Goal: Task Accomplishment & Management: Use online tool/utility

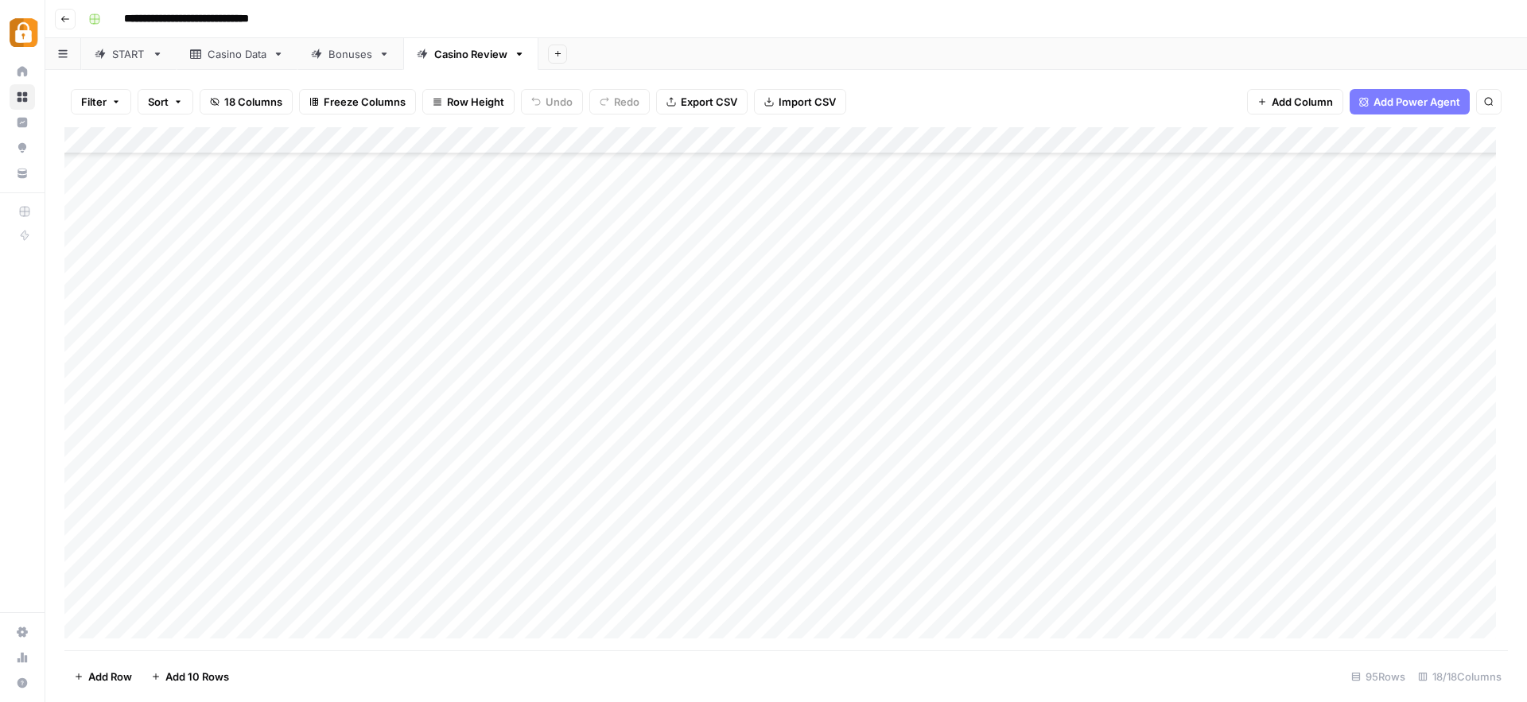
scroll to position [2110, 0]
click at [363, 522] on div "Add Column" at bounding box center [785, 388] width 1443 height 523
click at [363, 515] on div "Add Column" at bounding box center [785, 388] width 1443 height 523
click at [91, 60] on link "START" at bounding box center [128, 54] width 95 height 32
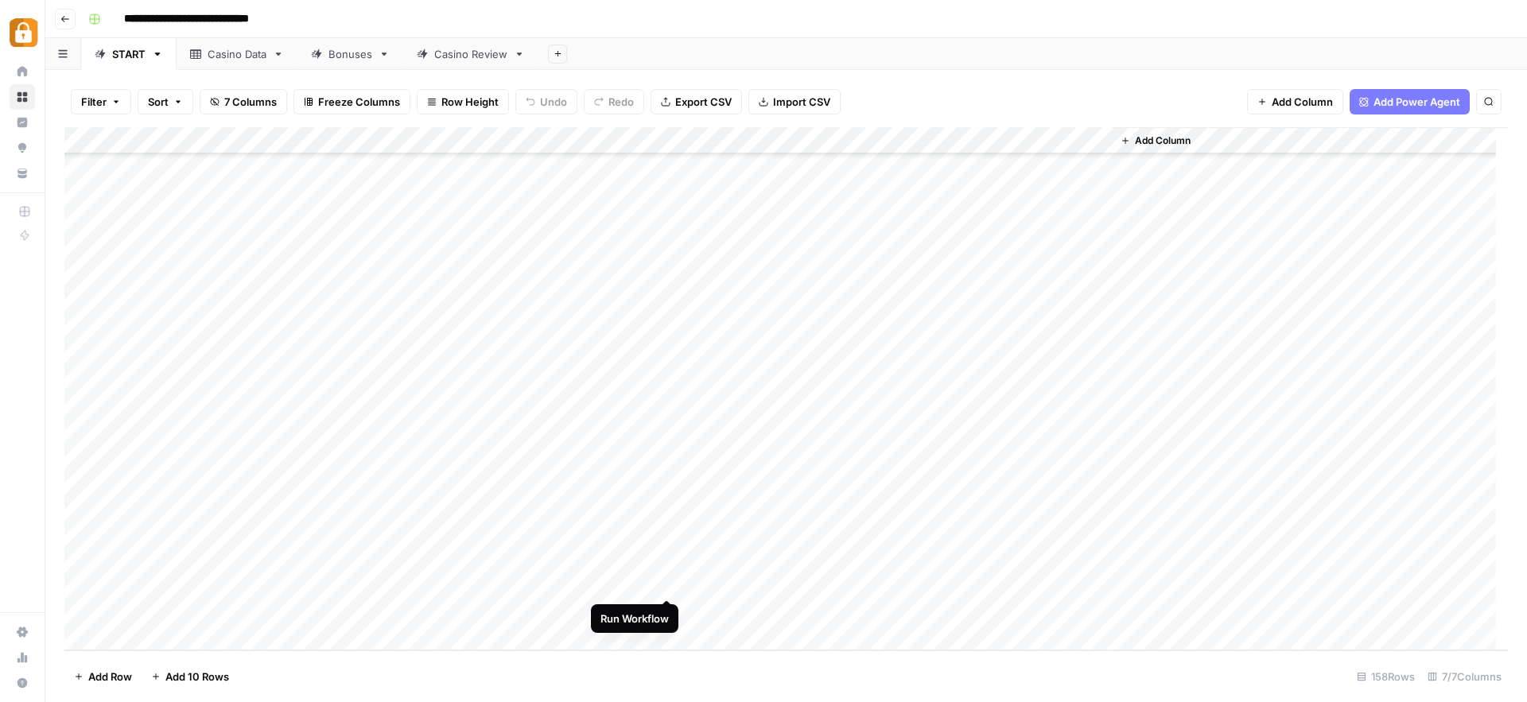
click at [667, 579] on div "Add Column" at bounding box center [785, 388] width 1443 height 523
click at [249, 49] on div "Casino Data" at bounding box center [237, 54] width 59 height 16
click at [223, 600] on div "Add Column" at bounding box center [785, 388] width 1443 height 523
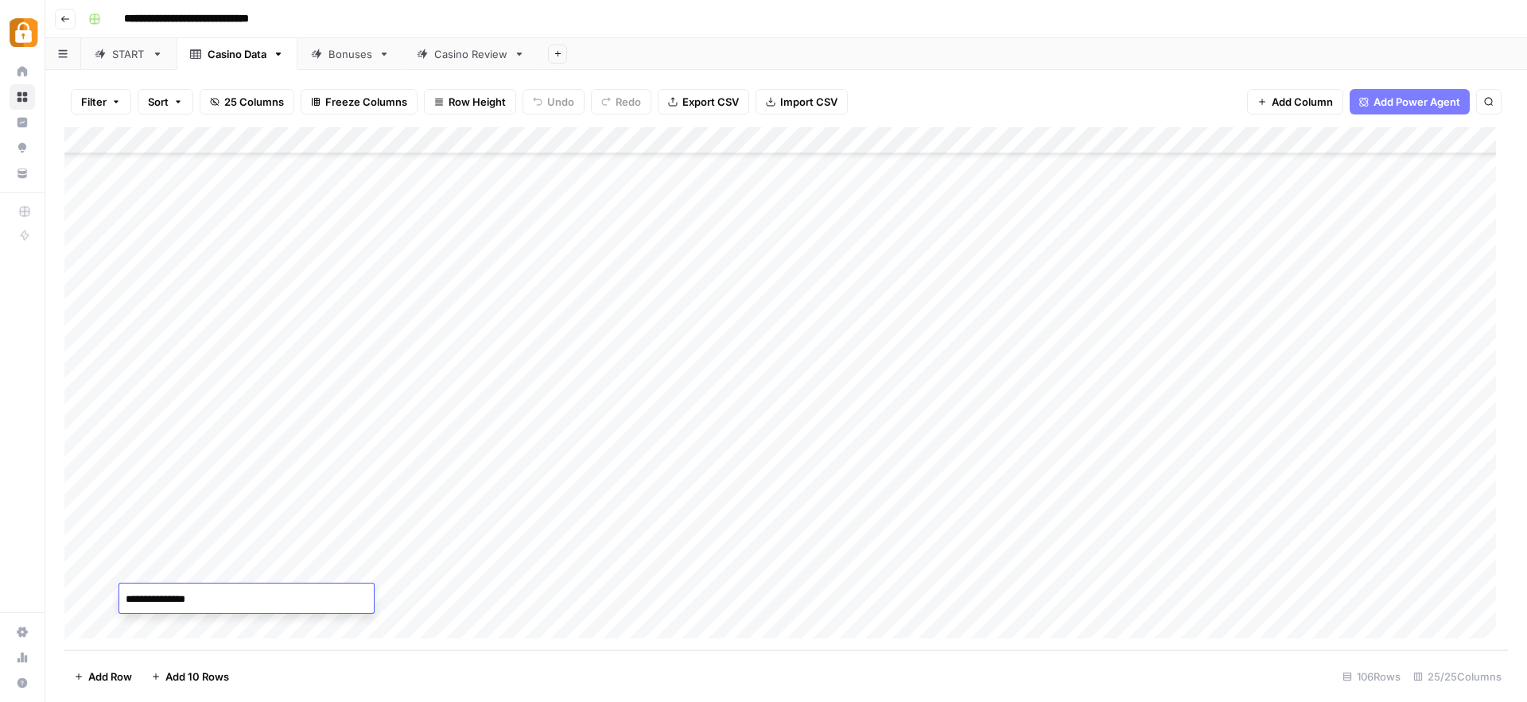
drag, startPoint x: 223, startPoint y: 600, endPoint x: 170, endPoint y: 600, distance: 52.5
click at [172, 600] on textarea "**********" at bounding box center [246, 599] width 254 height 22
type textarea "********"
click at [460, 55] on div "Casino Review" at bounding box center [470, 54] width 73 height 16
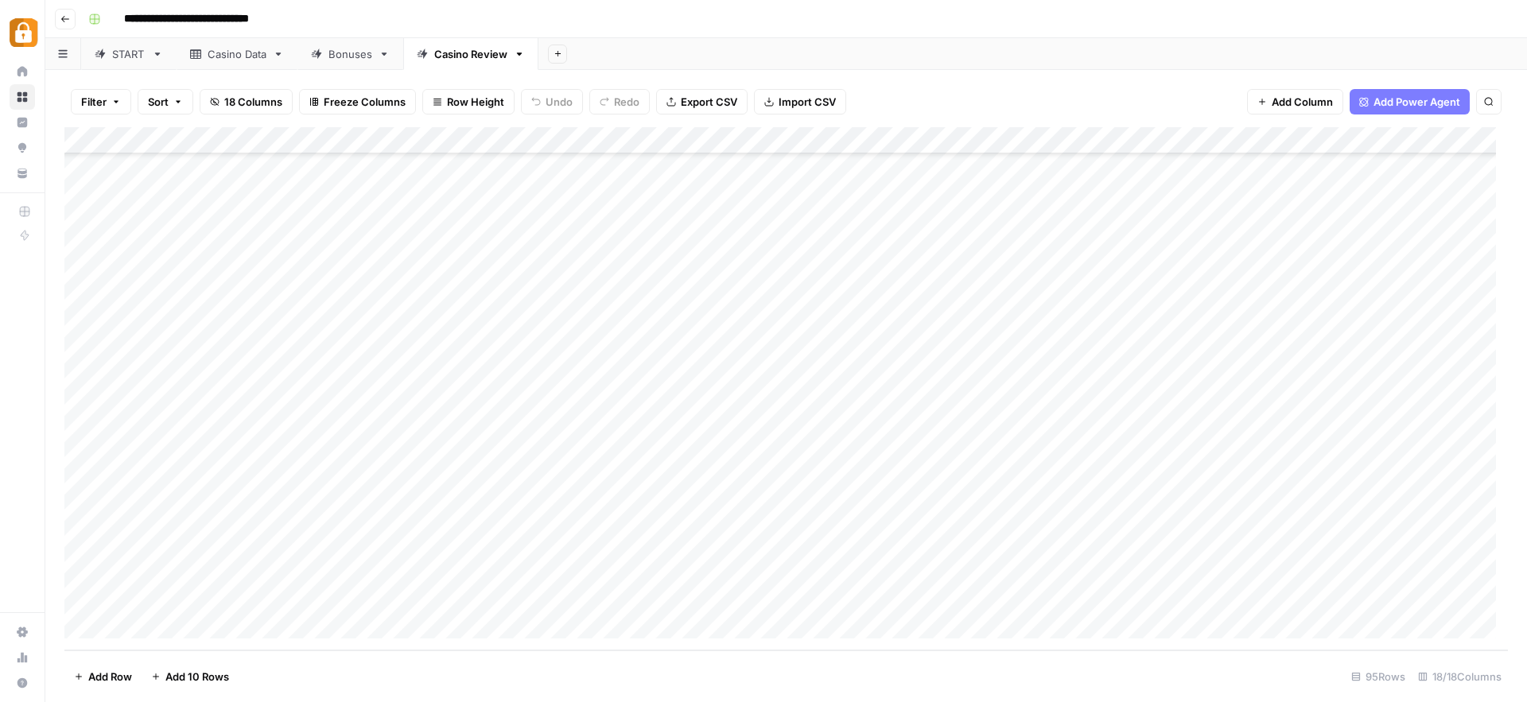
click at [358, 519] on div "Add Column" at bounding box center [785, 388] width 1443 height 523
click at [665, 513] on div "Add Column" at bounding box center [785, 388] width 1443 height 523
click at [651, 511] on div "Add Column" at bounding box center [785, 388] width 1443 height 523
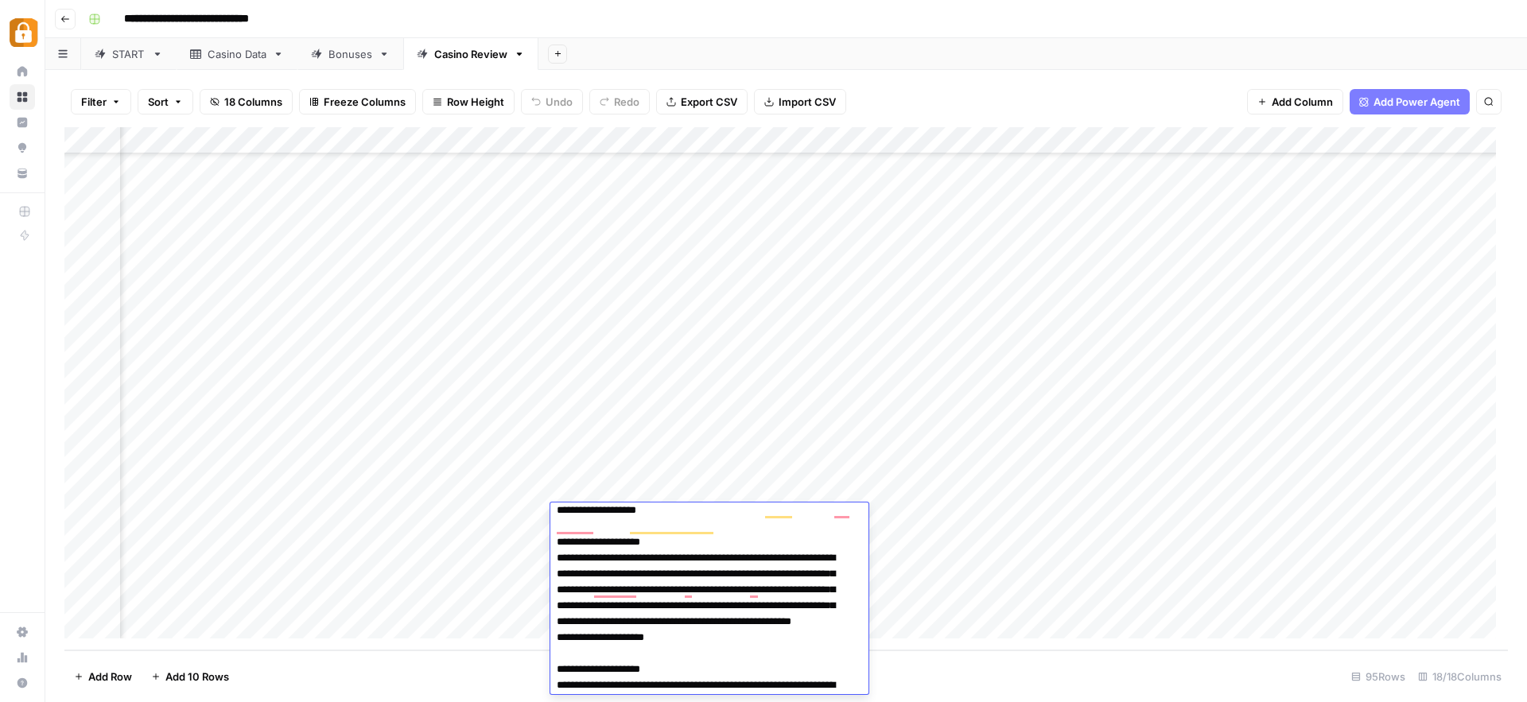
scroll to position [805, 0]
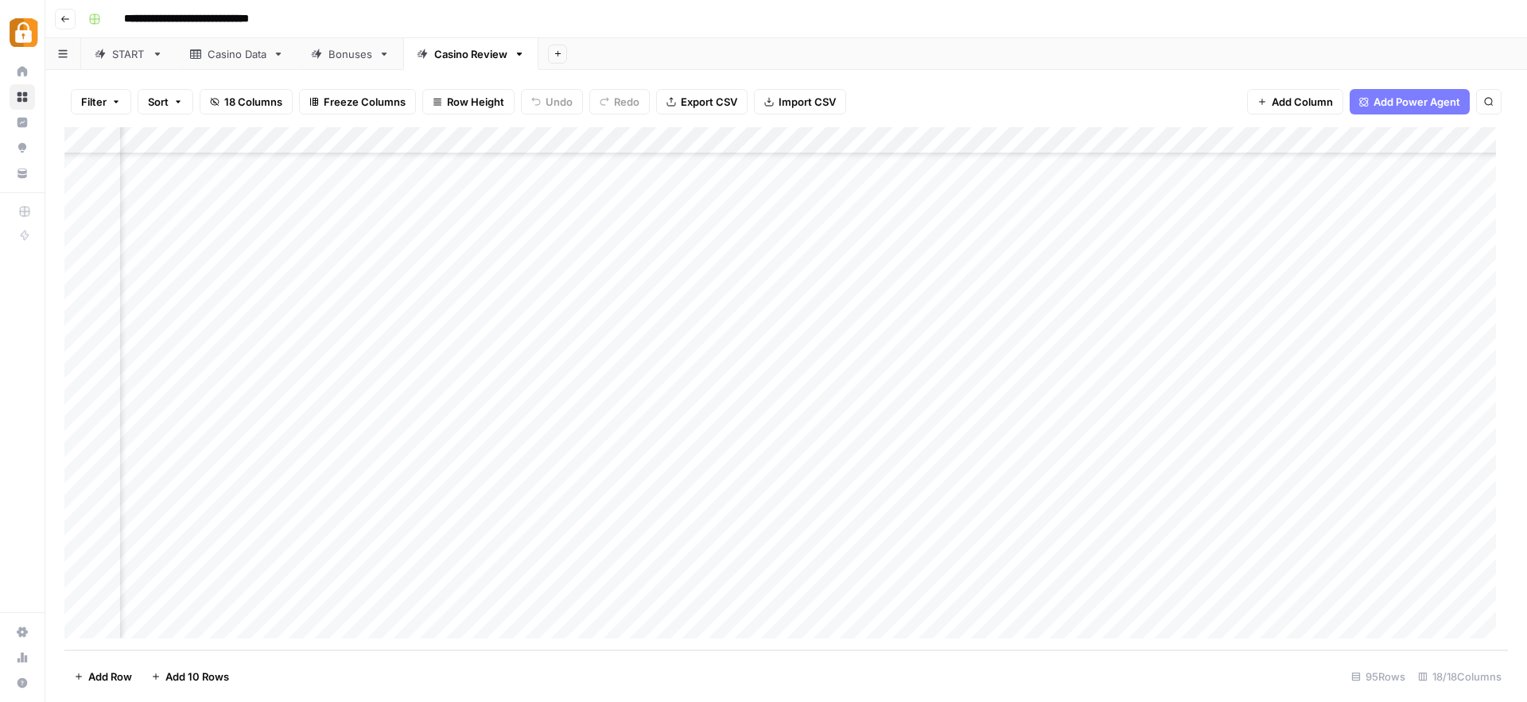
click at [957, 598] on div "Add Column" at bounding box center [785, 388] width 1443 height 523
drag, startPoint x: 87, startPoint y: 515, endPoint x: 136, endPoint y: 538, distance: 54.4
click at [87, 515] on div "Add Column" at bounding box center [785, 388] width 1443 height 523
click at [1249, 516] on div "Add Column" at bounding box center [785, 388] width 1443 height 523
